Goal: Task Accomplishment & Management: Manage account settings

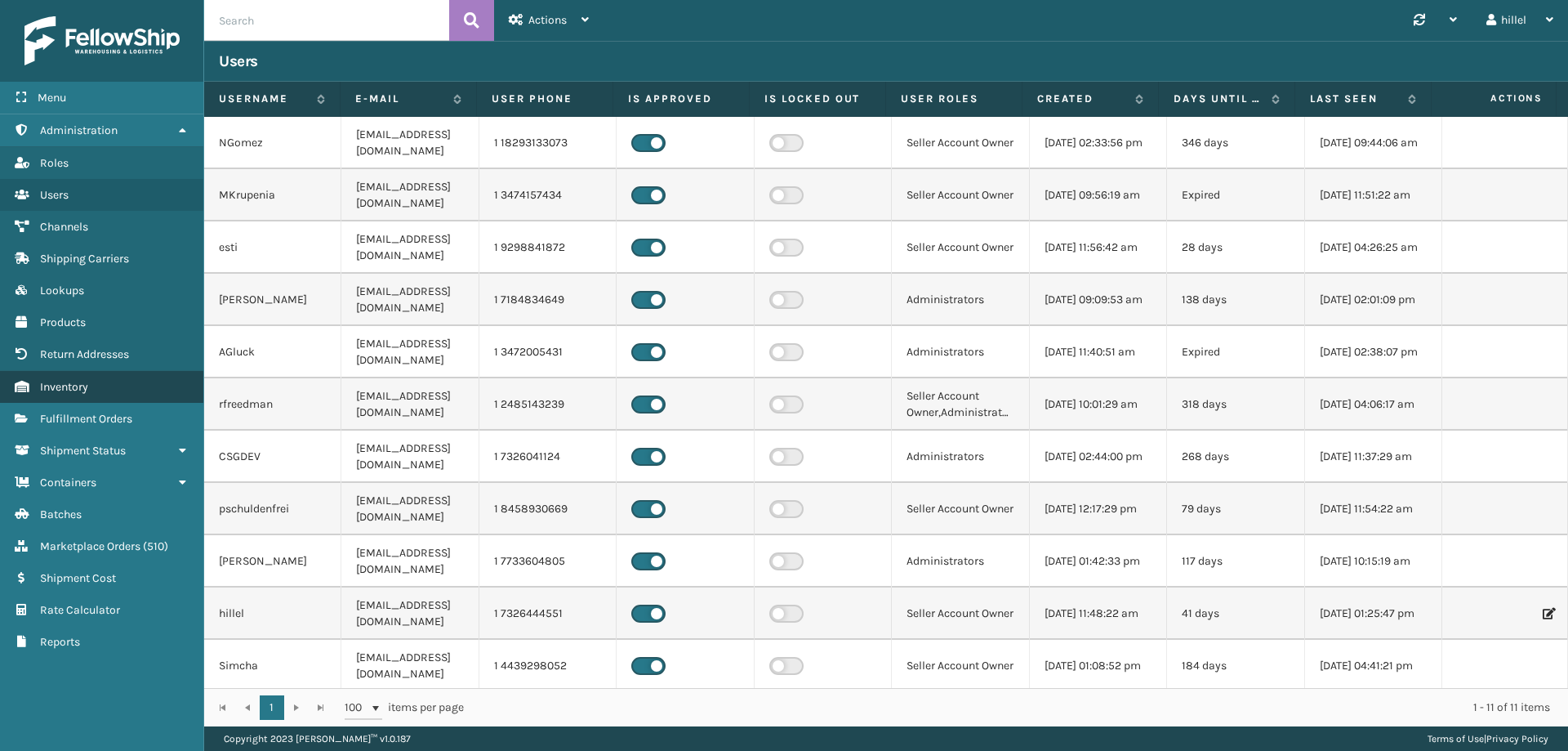
click at [56, 379] on link "Inventory" at bounding box center [102, 386] width 203 height 32
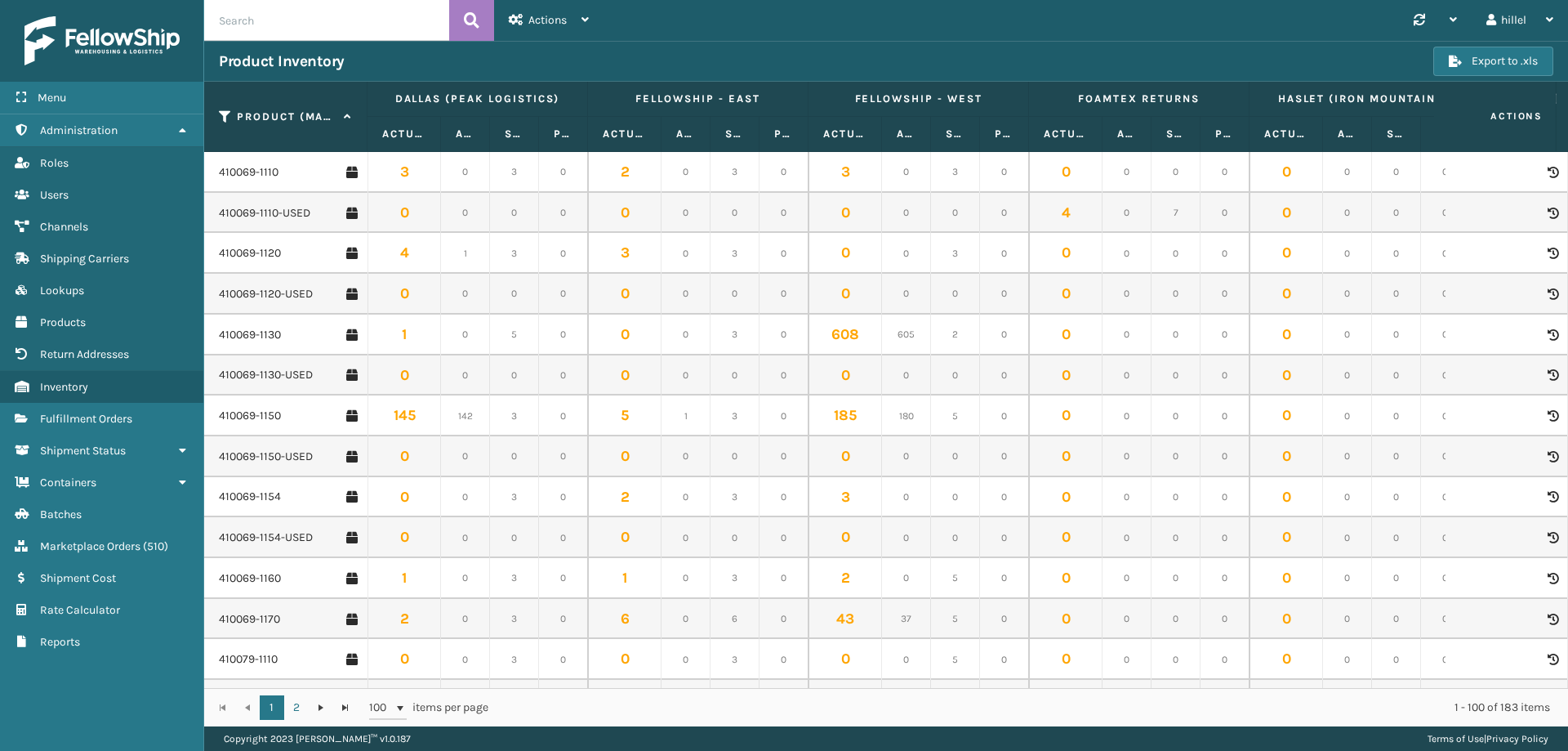
click at [1168, 415] on td "0" at bounding box center [1176, 415] width 49 height 41
click at [266, 501] on link "410069-1154" at bounding box center [250, 497] width 62 height 16
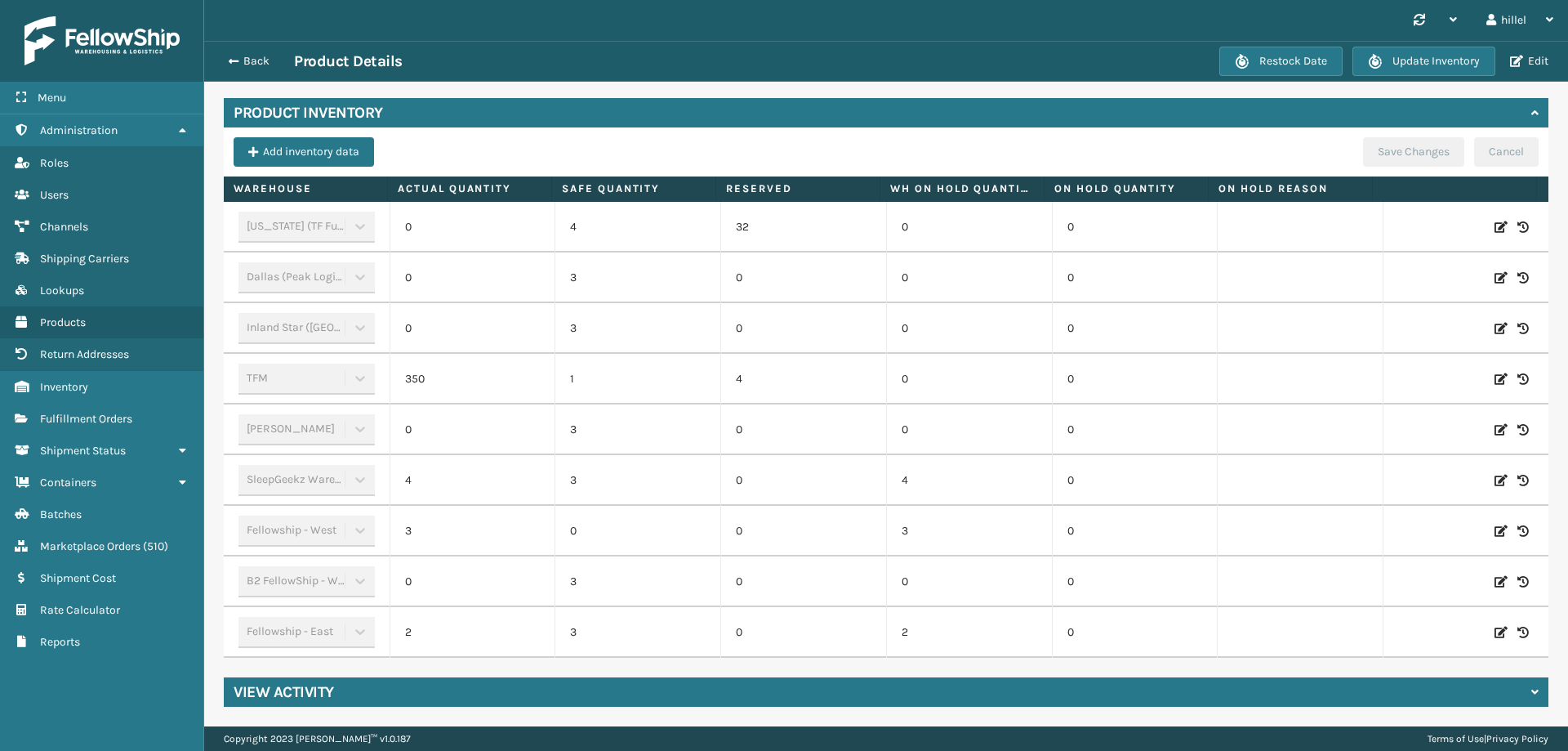
scroll to position [511, 0]
drag, startPoint x: 740, startPoint y: 215, endPoint x: 723, endPoint y: 214, distance: 17.0
click at [723, 214] on td "32" at bounding box center [803, 227] width 166 height 50
click at [1174, 408] on td "0" at bounding box center [1134, 430] width 166 height 50
click at [226, 49] on div "Back Product Details Restock Date Update Inventory Edit" at bounding box center [886, 61] width 1364 height 41
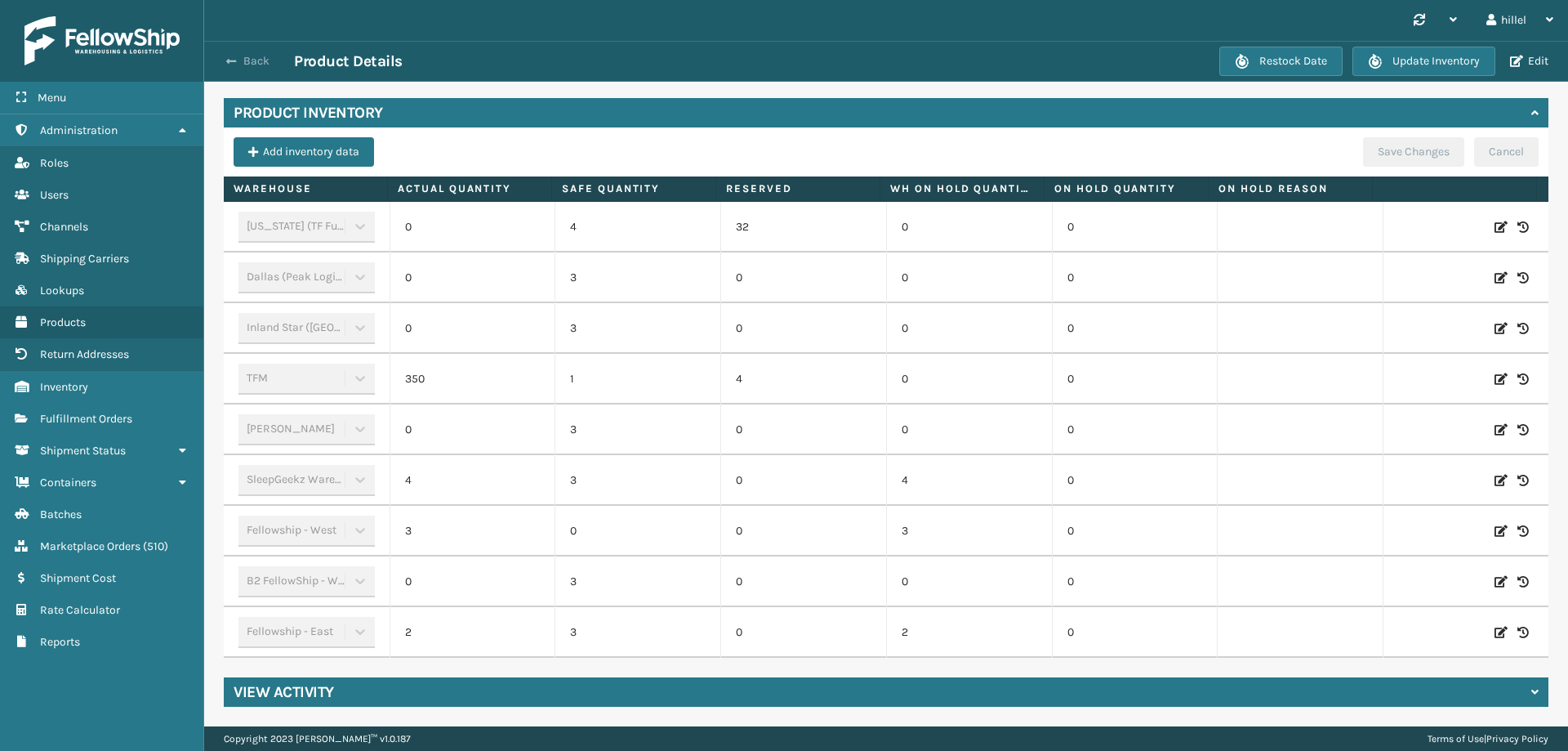
click at [232, 60] on span "button" at bounding box center [231, 61] width 10 height 11
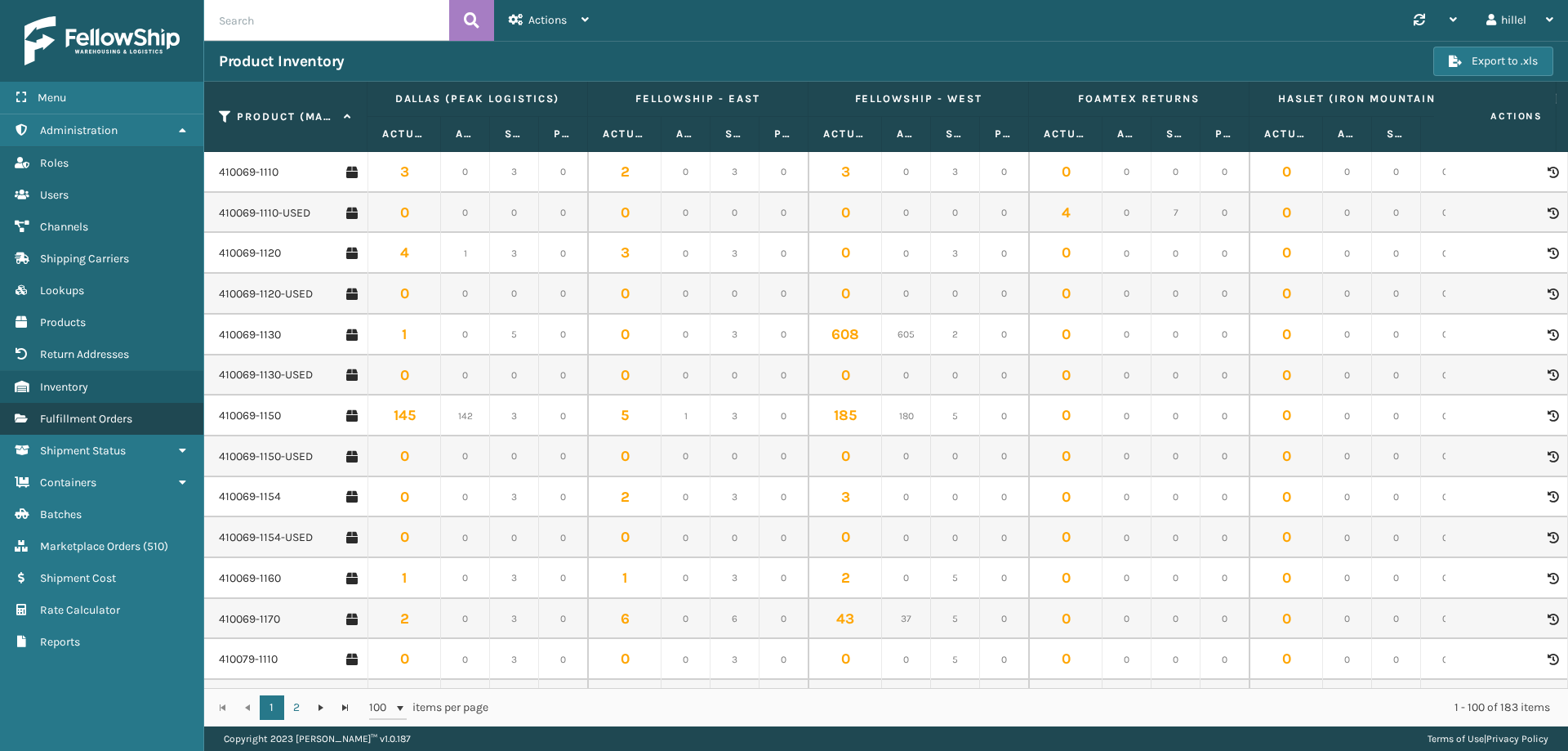
click at [103, 425] on span "Fulfillment Orders" at bounding box center [86, 418] width 92 height 14
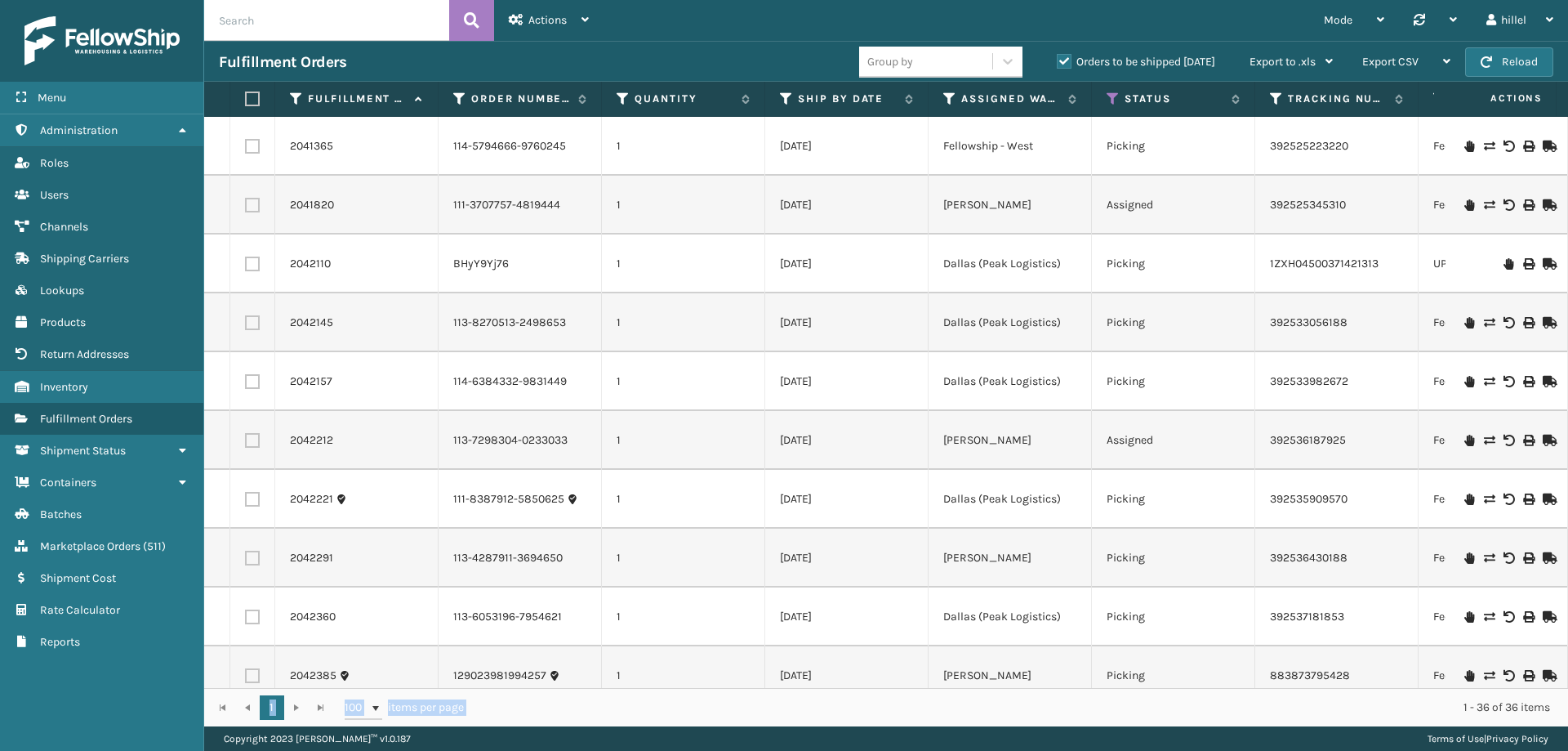
scroll to position [286, 0]
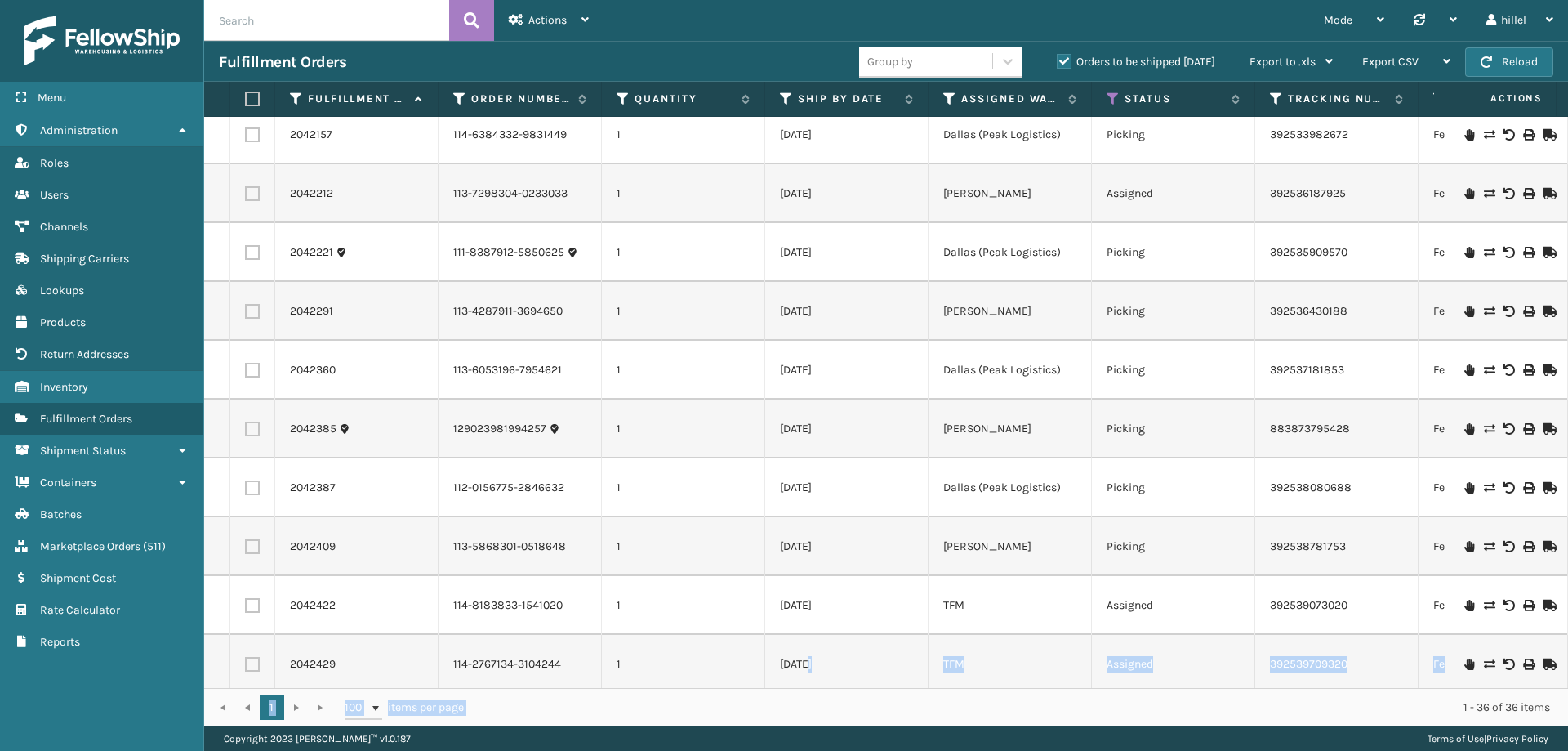
drag, startPoint x: 743, startPoint y: 690, endPoint x: 810, endPoint y: 687, distance: 67.1
click at [810, 687] on div "Fulfillment Order Id Order Number Quantity Ship By Date Assigned Warehouse Stat…" at bounding box center [886, 404] width 1364 height 645
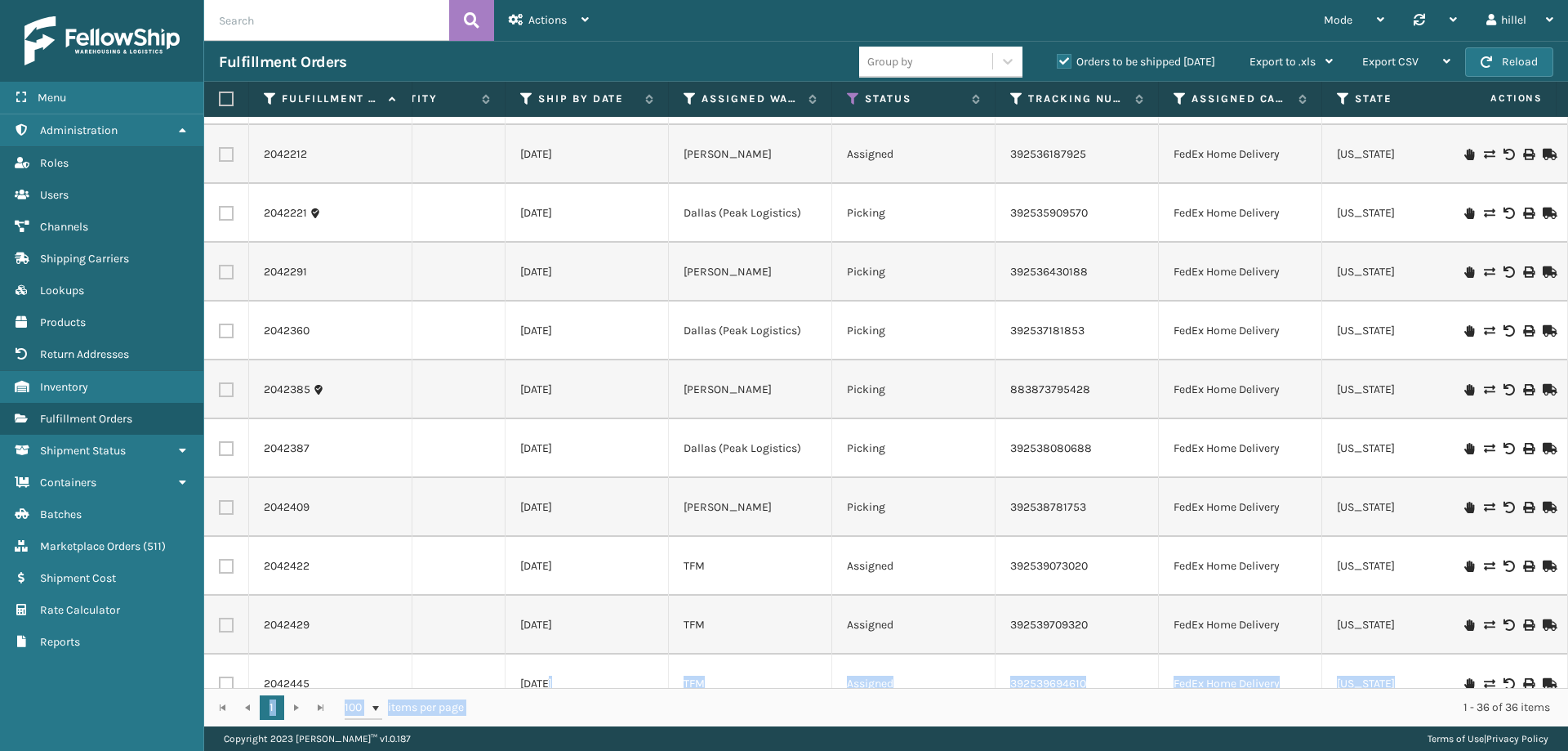
scroll to position [0, 0]
